Goal: Information Seeking & Learning: Learn about a topic

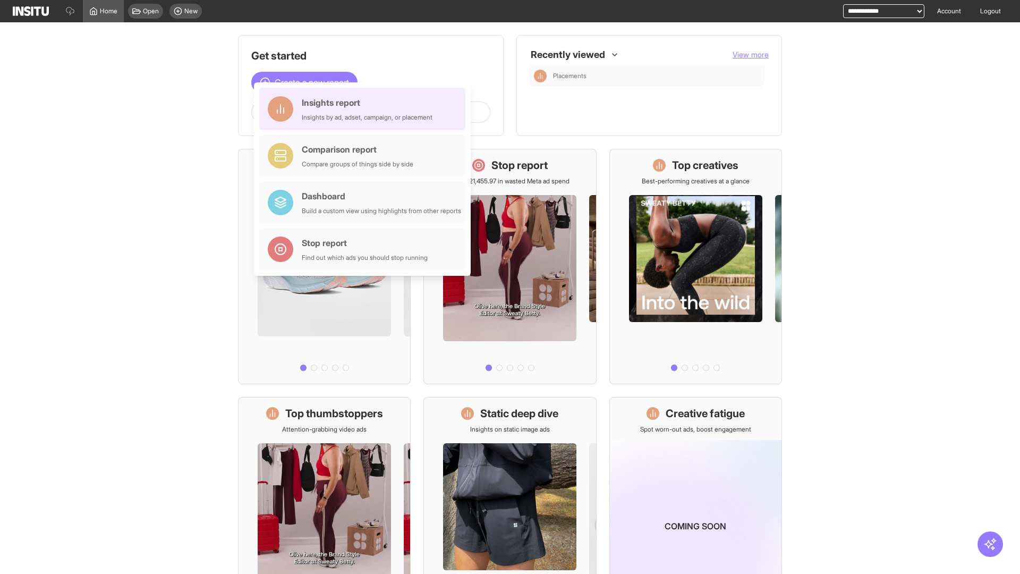
click at [365, 109] on div "Insights report Insights by ad, adset, campaign, or placement" at bounding box center [367, 108] width 131 height 25
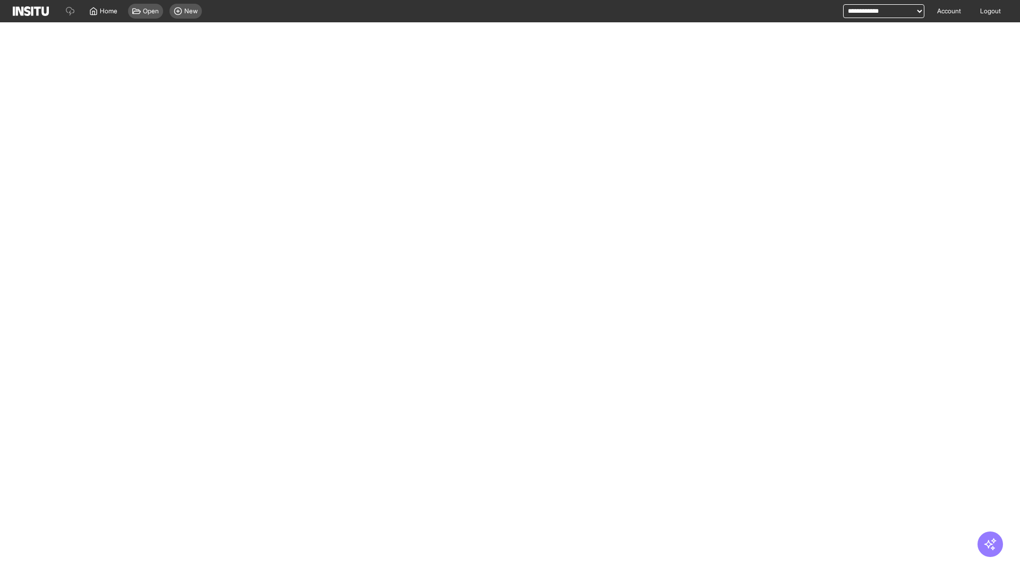
select select "**"
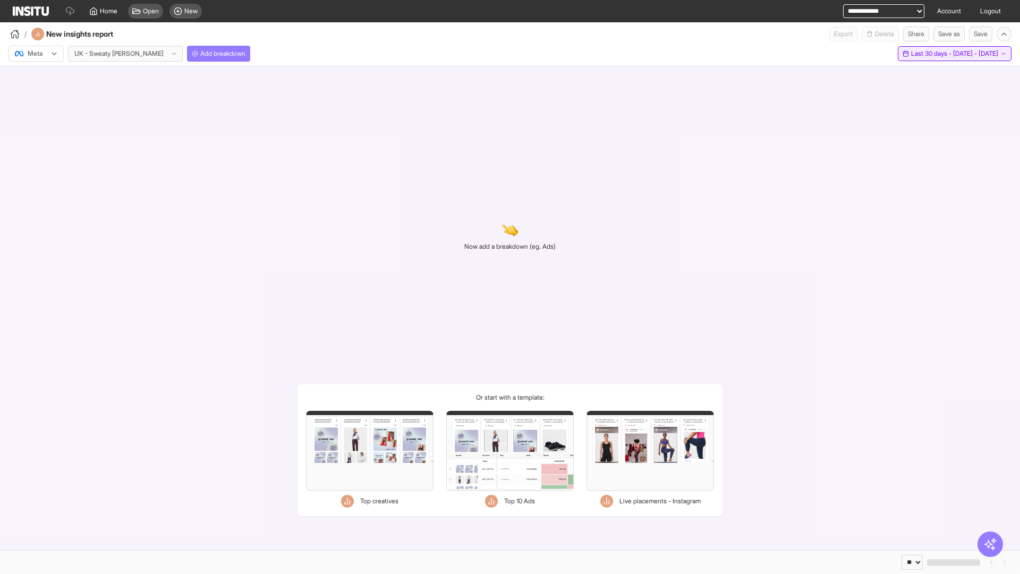
click at [933, 54] on span "Last 30 days - [DATE] - [DATE]" at bounding box center [954, 53] width 87 height 8
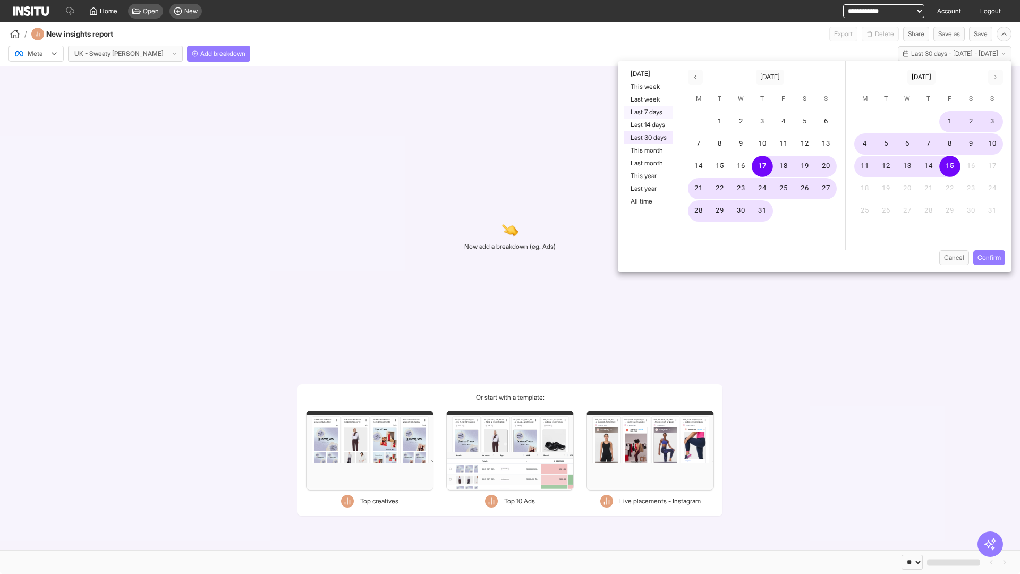
click at [647, 112] on button "Last 7 days" at bounding box center [648, 112] width 49 height 13
